Goal: Find specific page/section: Find specific page/section

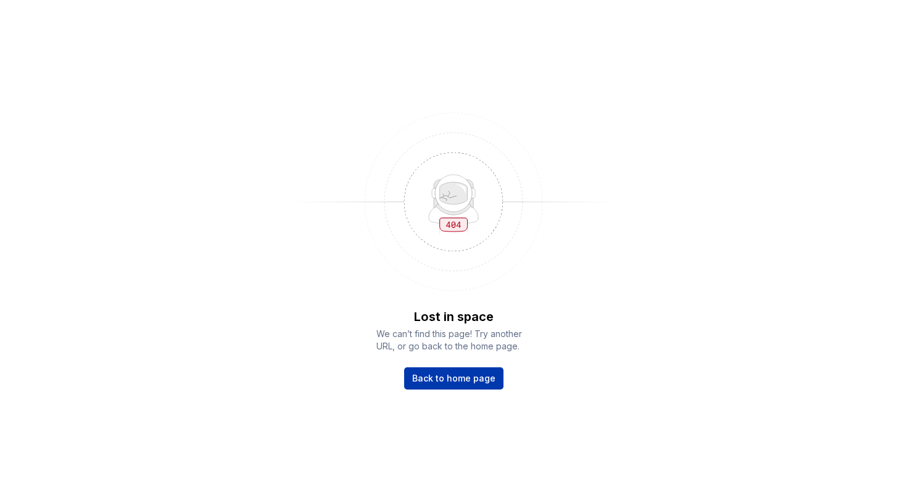
click at [448, 375] on span "Back to home page" at bounding box center [453, 378] width 83 height 12
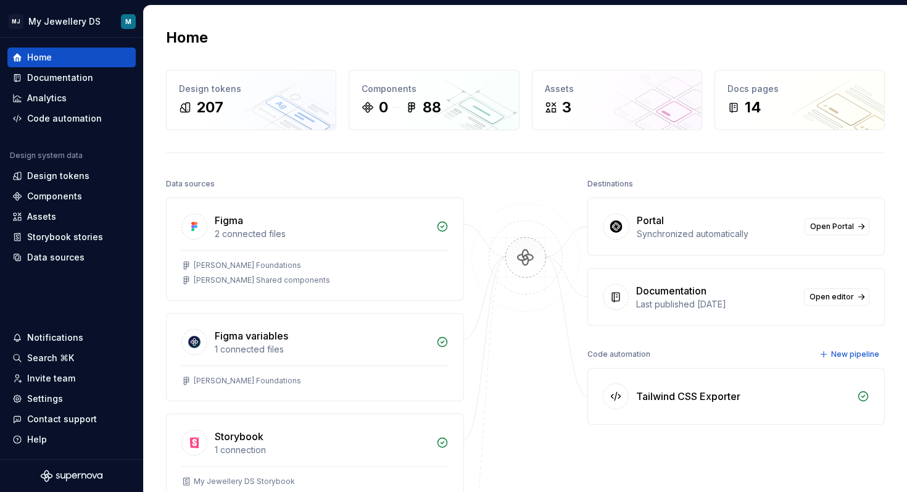
click at [635, 239] on div "Portal Synchronized automatically Open Portal" at bounding box center [736, 226] width 297 height 57
click at [621, 228] on img at bounding box center [615, 226] width 13 height 12
click at [832, 227] on span "Open Portal" at bounding box center [832, 226] width 44 height 10
